Goal: Communication & Community: Answer question/provide support

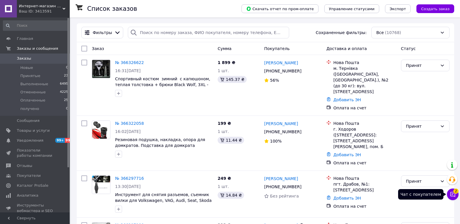
click at [454, 195] on icon at bounding box center [453, 194] width 6 height 6
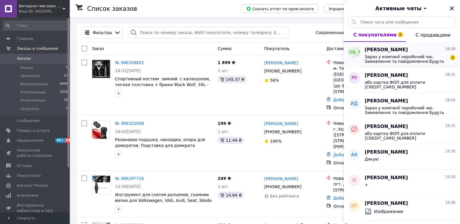
click at [401, 57] on span "Зараз у компанії неробочий час. Замовлення та повідомлення будуть оброблені з 1…" at bounding box center [406, 58] width 83 height 9
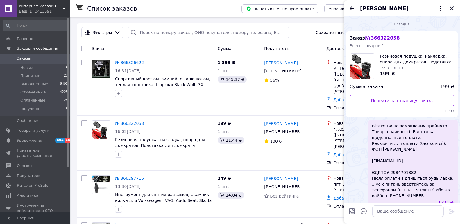
scroll to position [93, 0]
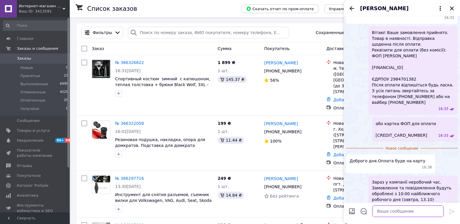
click at [391, 211] on textarea at bounding box center [407, 211] width 71 height 12
type textarea "Добре"
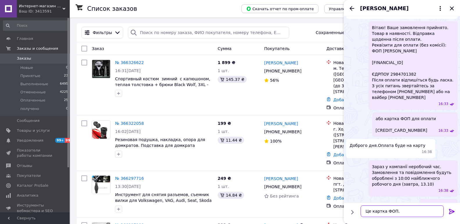
scroll to position [3, 0]
type textarea "Це картка ФОП. Коміссія 0 грн"
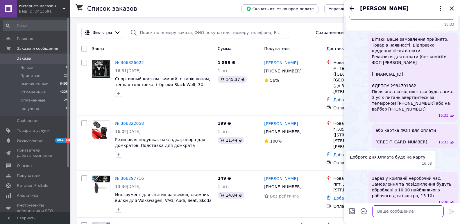
scroll to position [119, 0]
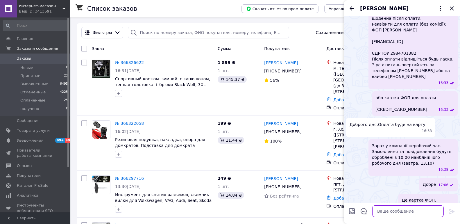
click at [402, 209] on textarea at bounding box center [407, 211] width 71 height 12
type textarea "Після оплати, відпишиться будь ласка."
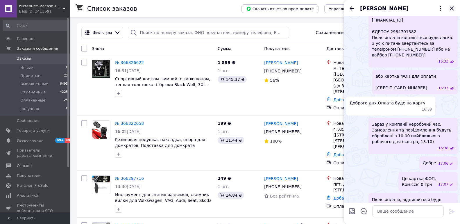
click at [451, 11] on icon "Закрыть" at bounding box center [451, 8] width 7 height 7
